Goal: Task Accomplishment & Management: Use online tool/utility

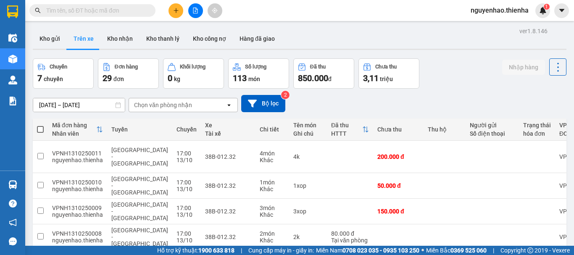
click at [175, 7] on button at bounding box center [176, 10] width 15 height 15
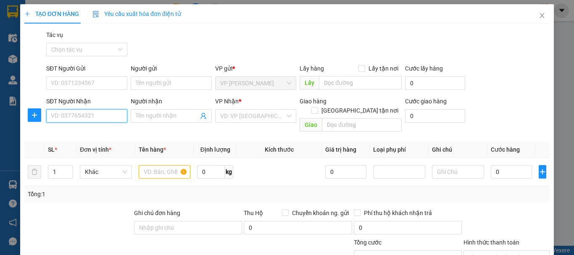
click at [87, 112] on input "SĐT Người Nhận" at bounding box center [86, 115] width 81 height 13
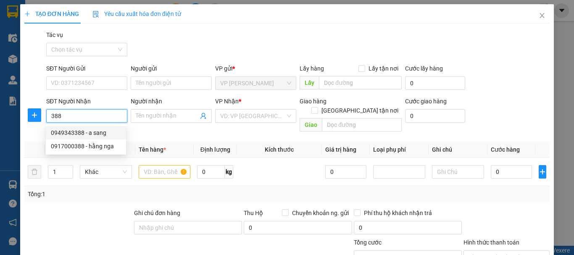
click at [78, 134] on div "0949343388 - a sang" at bounding box center [86, 132] width 70 height 9
type input "0949343388"
type input "a sang"
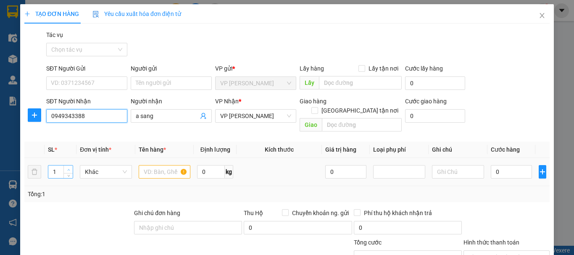
type input "0949343388"
click at [69, 167] on span "up" at bounding box center [68, 169] width 5 height 5
type input "4"
click at [69, 167] on span "up" at bounding box center [68, 169] width 5 height 5
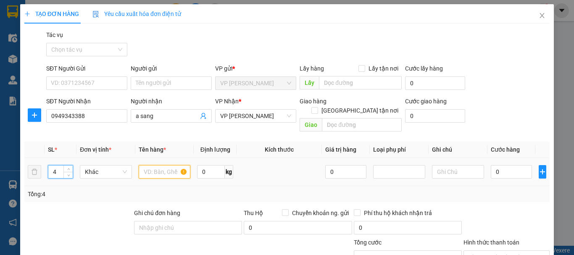
click at [156, 165] on input "text" at bounding box center [165, 171] width 52 height 13
type input "4bi"
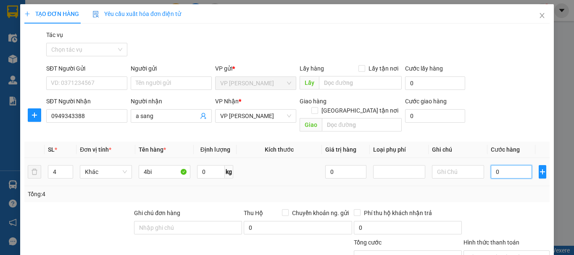
click at [491, 165] on input "0" at bounding box center [511, 171] width 41 height 13
type input "6"
type input "60"
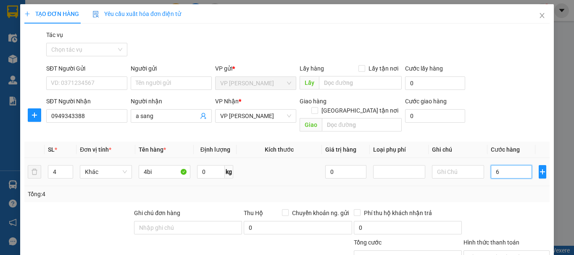
type input "60"
type input "600"
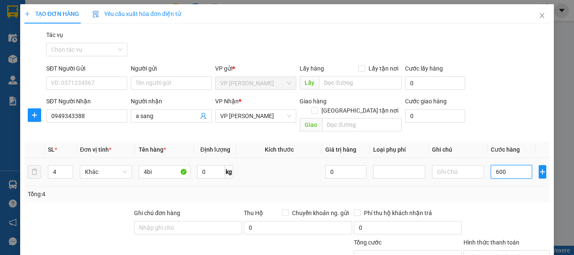
type input "6.000"
type input "60.000"
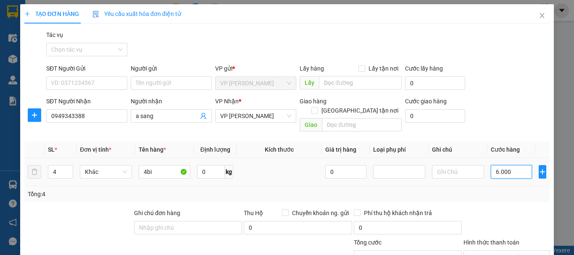
type input "60.000"
type input "600.000"
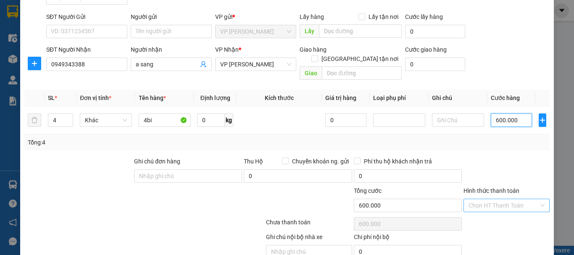
scroll to position [82, 0]
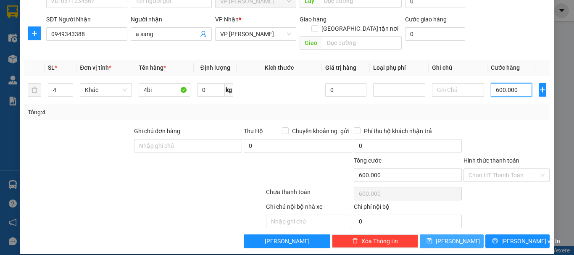
type input "600.000"
click at [445, 235] on button "[PERSON_NAME]" at bounding box center [452, 241] width 64 height 13
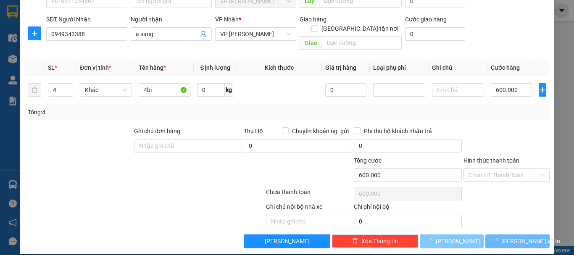
type input "1"
type input "0"
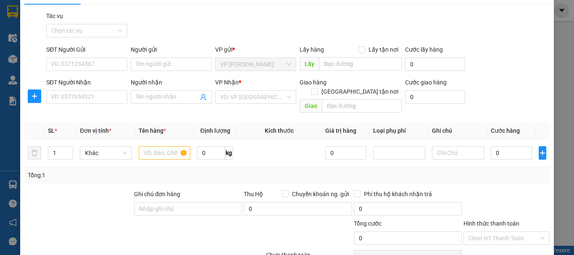
scroll to position [0, 0]
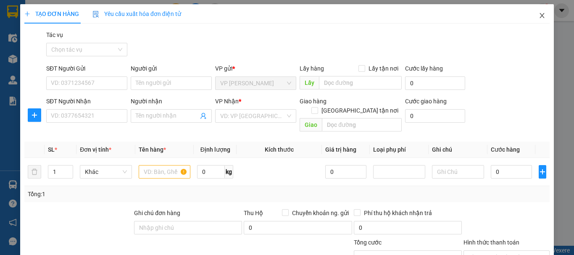
click at [539, 16] on icon "close" at bounding box center [542, 15] width 7 height 7
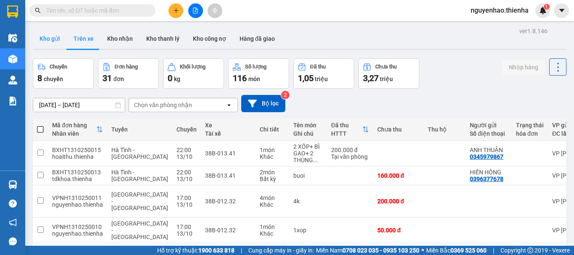
click at [57, 33] on button "Kho gửi" at bounding box center [50, 39] width 34 height 20
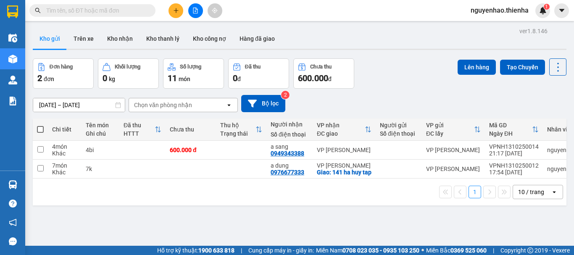
click at [42, 129] on span at bounding box center [40, 129] width 7 height 7
click at [40, 125] on input "checkbox" at bounding box center [40, 125] width 0 height 0
checkbox input "true"
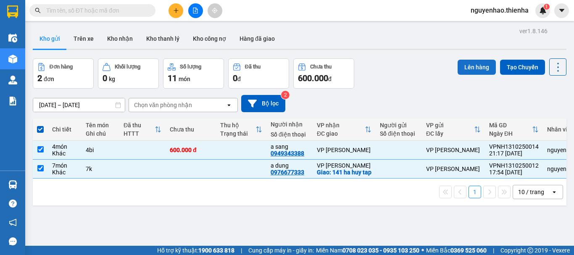
click at [482, 68] on button "Lên hàng" at bounding box center [477, 67] width 38 height 15
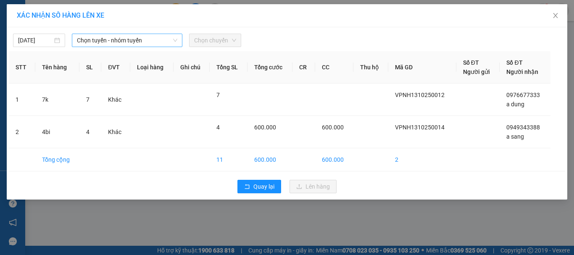
click at [114, 40] on span "Chọn tuyến - nhóm tuyến" at bounding box center [127, 40] width 100 height 13
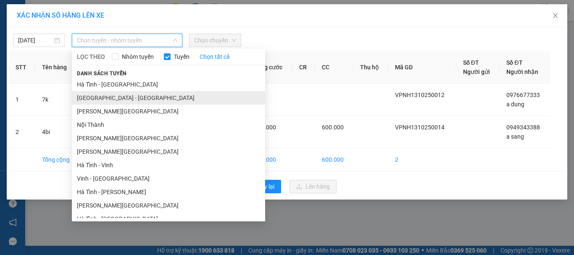
click at [106, 100] on li "[GEOGRAPHIC_DATA] - [GEOGRAPHIC_DATA]" at bounding box center [168, 97] width 193 height 13
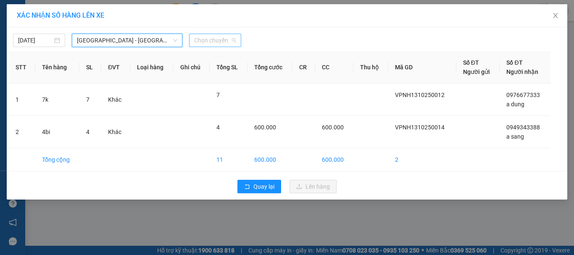
click at [207, 42] on span "Chọn chuyến" at bounding box center [215, 40] width 42 height 13
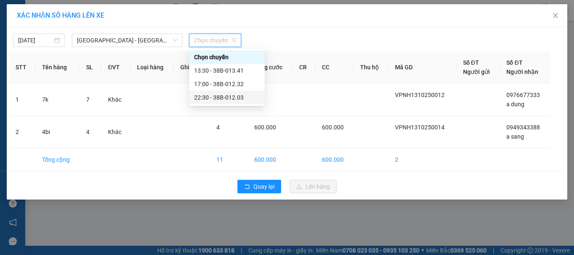
click at [207, 96] on div "22:30 - 38B-012.03" at bounding box center [227, 97] width 66 height 9
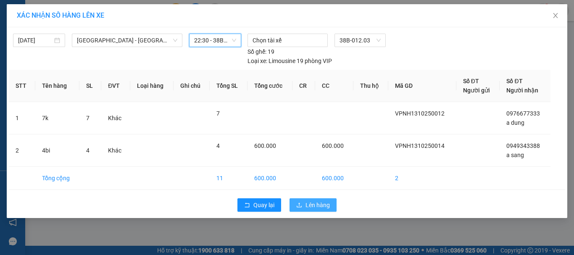
click at [309, 207] on span "Lên hàng" at bounding box center [318, 205] width 24 height 9
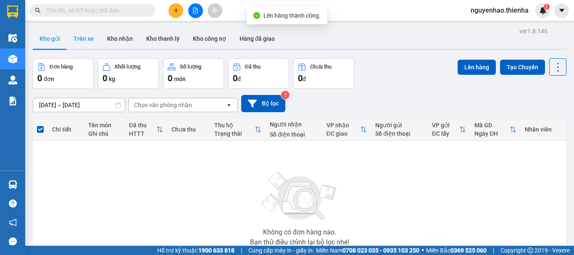
click at [87, 37] on button "Trên xe" at bounding box center [84, 39] width 34 height 20
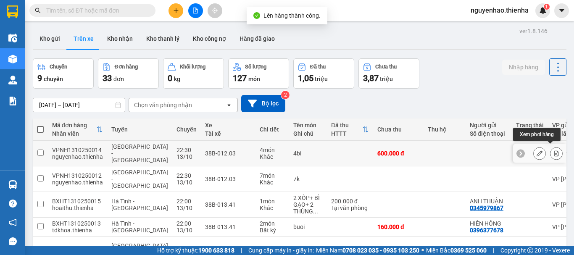
click at [554, 151] on icon at bounding box center [557, 154] width 6 height 6
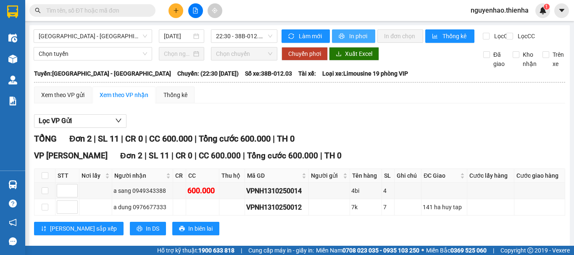
click at [357, 34] on span "In phơi" at bounding box center [358, 36] width 19 height 9
